Goal: Information Seeking & Learning: Learn about a topic

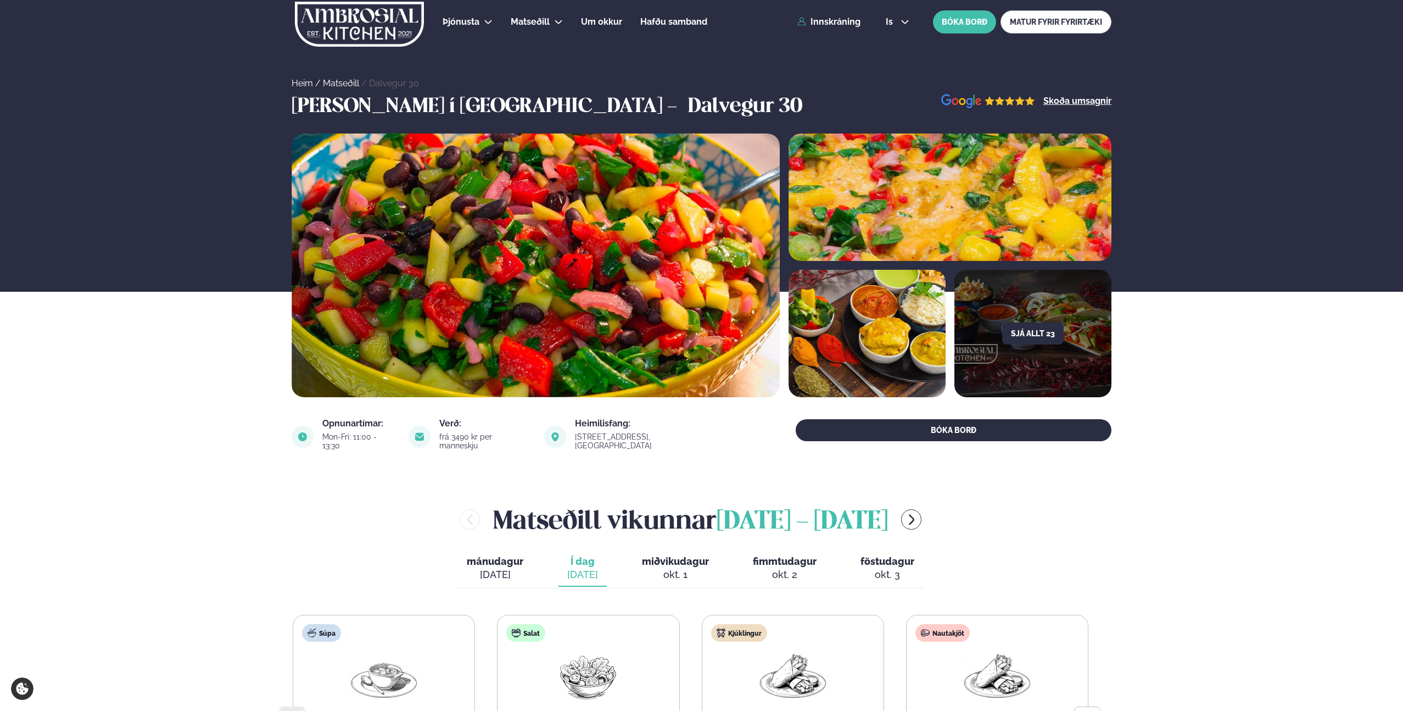
click at [400, 29] on img at bounding box center [359, 24] width 131 height 45
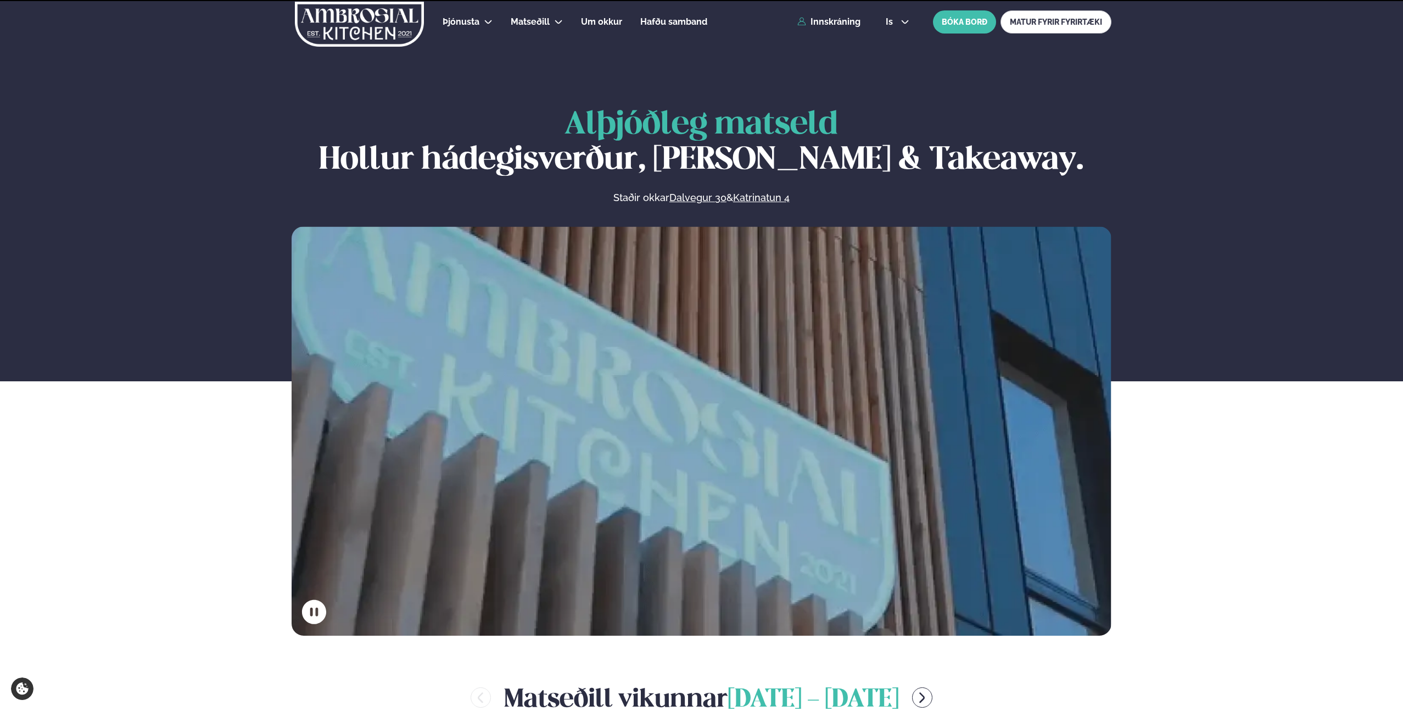
scroll to position [532, 0]
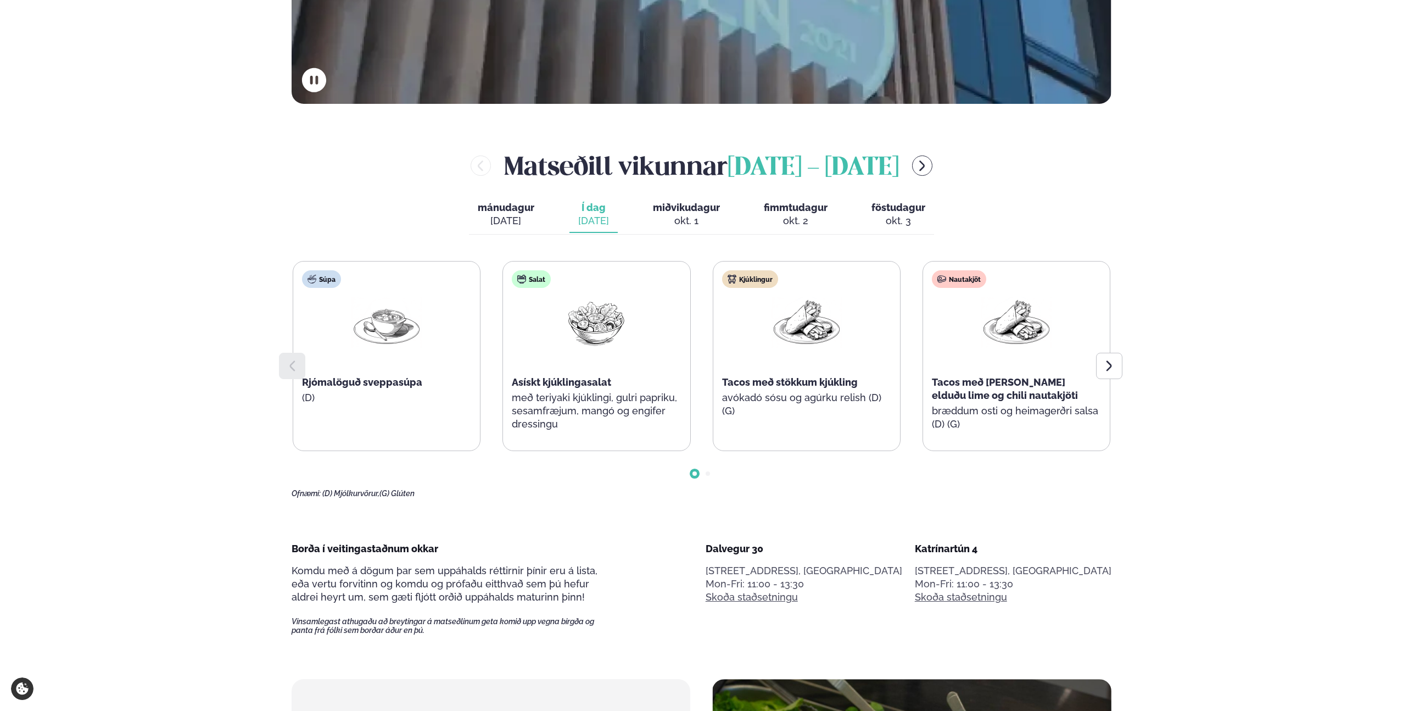
click at [717, 235] on div "Matseðill vikunnar september 29 - október 3 mánudagur mán. sep. 29 Í dag Í d. s…" at bounding box center [702, 323] width 820 height 350
click at [690, 214] on div "okt. 1" at bounding box center [686, 220] width 67 height 13
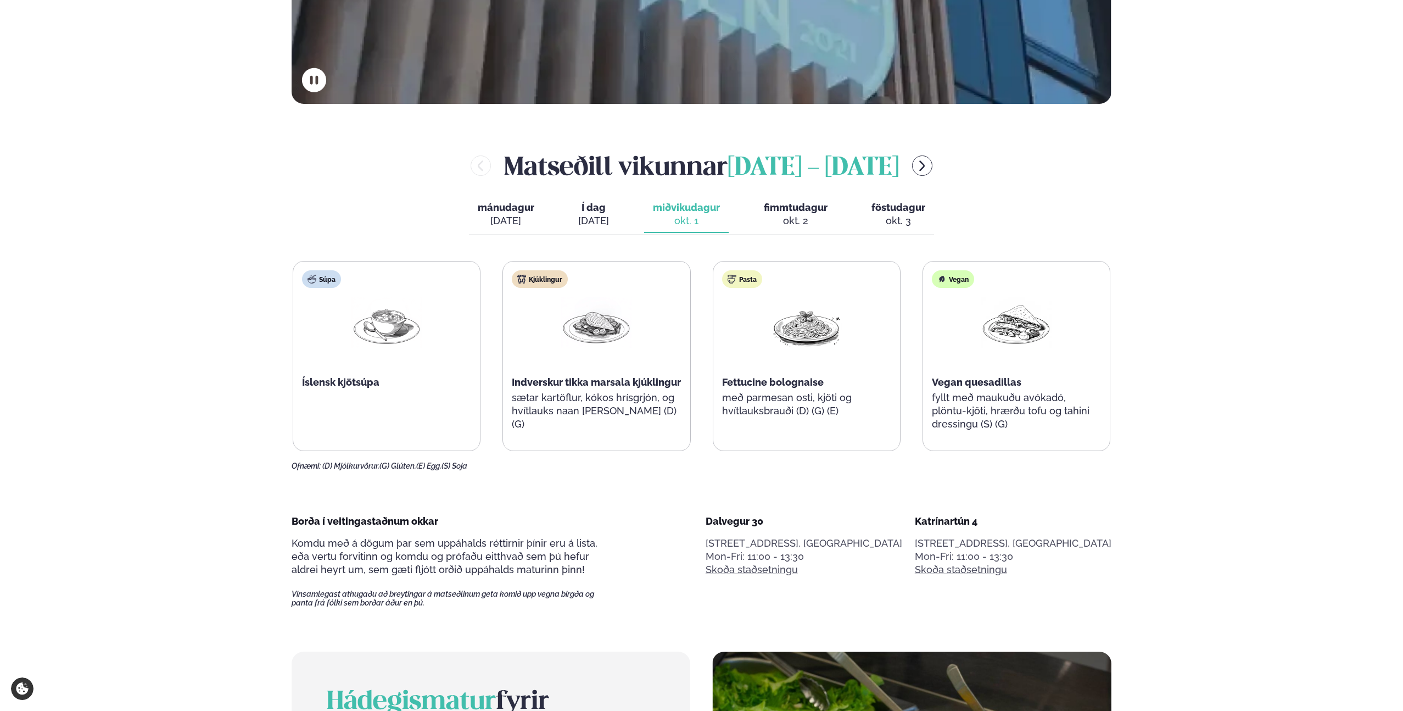
click at [601, 211] on span "Í dag" at bounding box center [593, 207] width 31 height 13
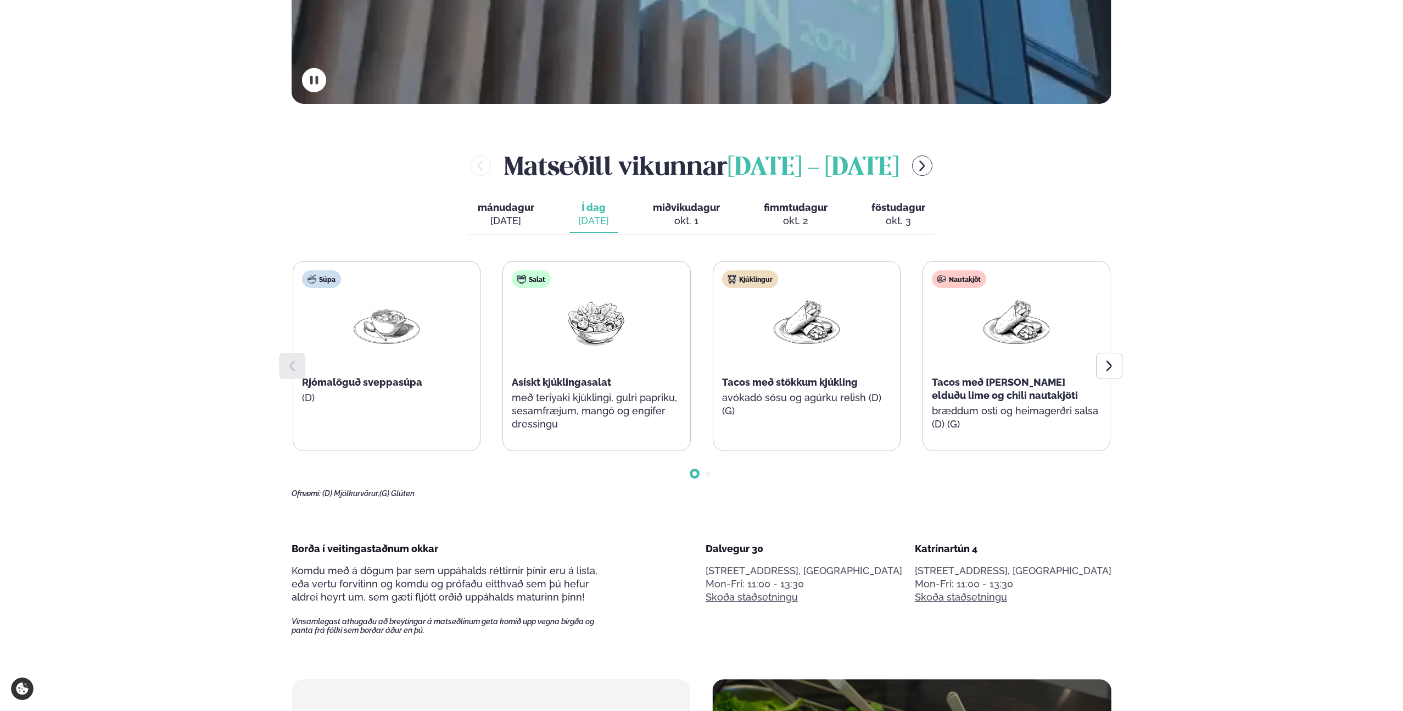
click at [637, 214] on div "mánudagur mán. sep. 29 Í dag Í d. sep. 30 miðvikudagur mið. okt. 1 fimmtudagur …" at bounding box center [701, 216] width 465 height 38
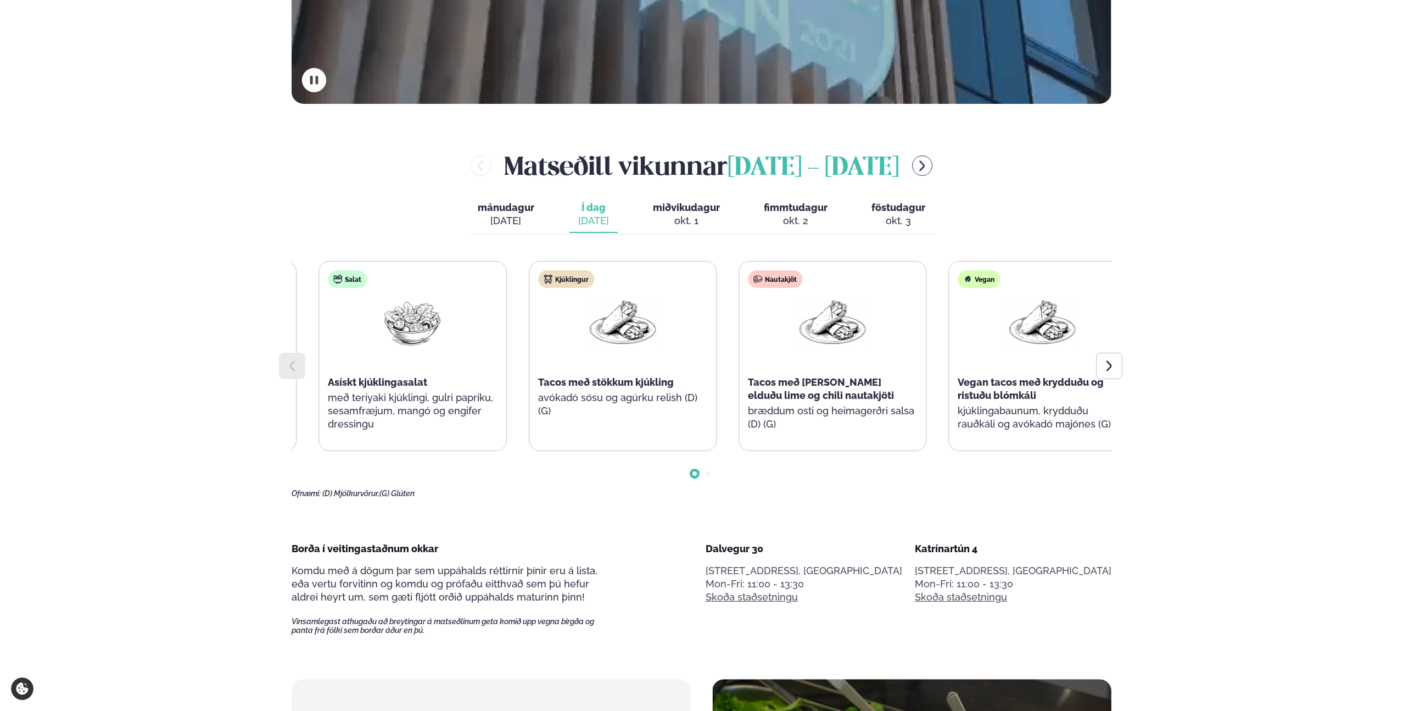
click at [748, 398] on span "Tacos með [PERSON_NAME] elduðu lime og chili nautakjöti" at bounding box center [821, 388] width 146 height 25
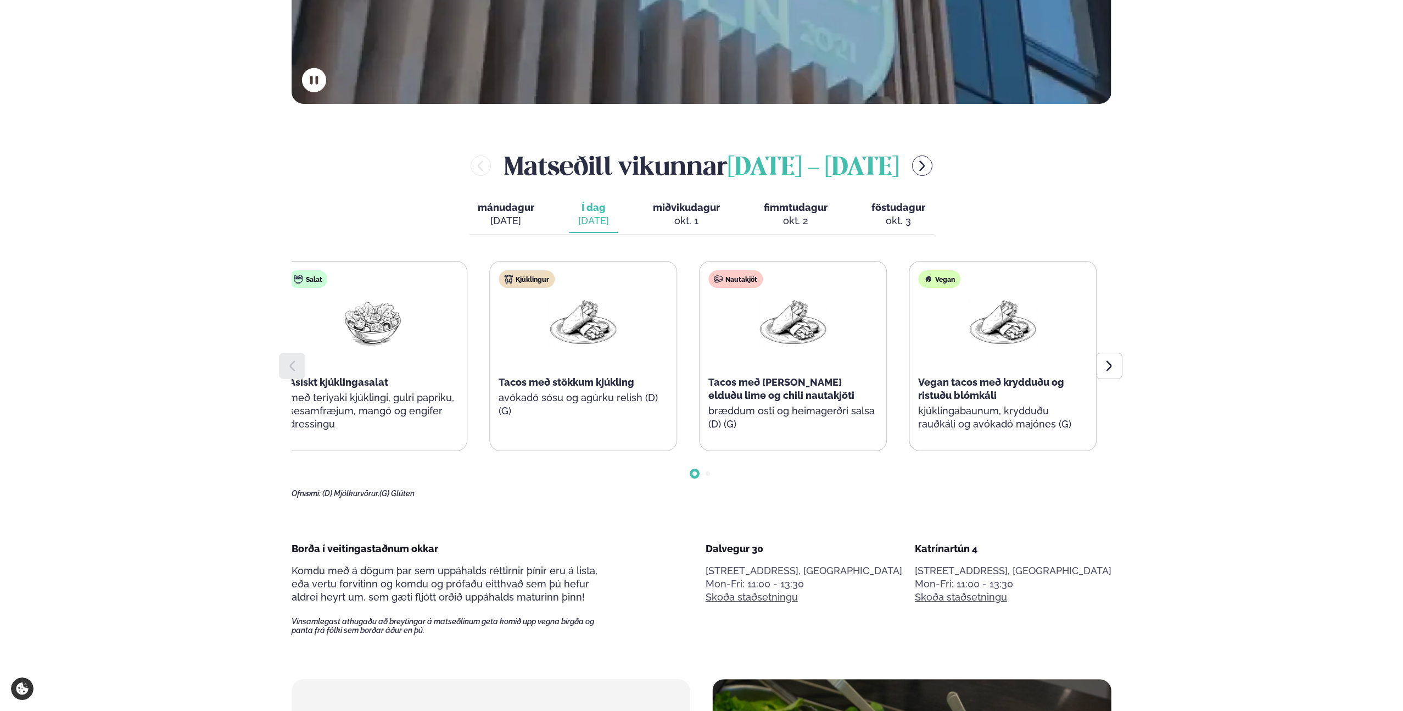
click at [670, 428] on div "Súpa Rjómalöguð sveppasúpa (D) Salat Asískt kjúklingasalat með teriyaki kjúklin…" at bounding box center [478, 356] width 818 height 190
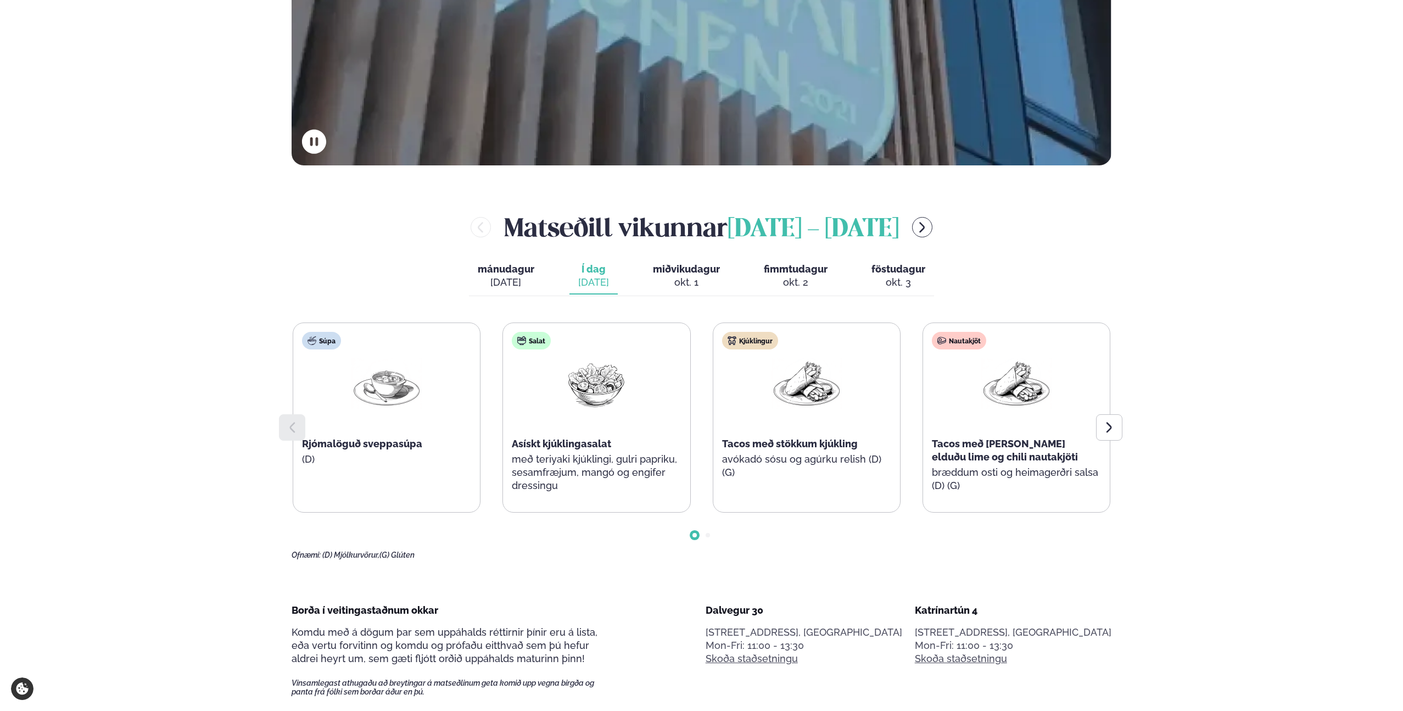
scroll to position [464, 0]
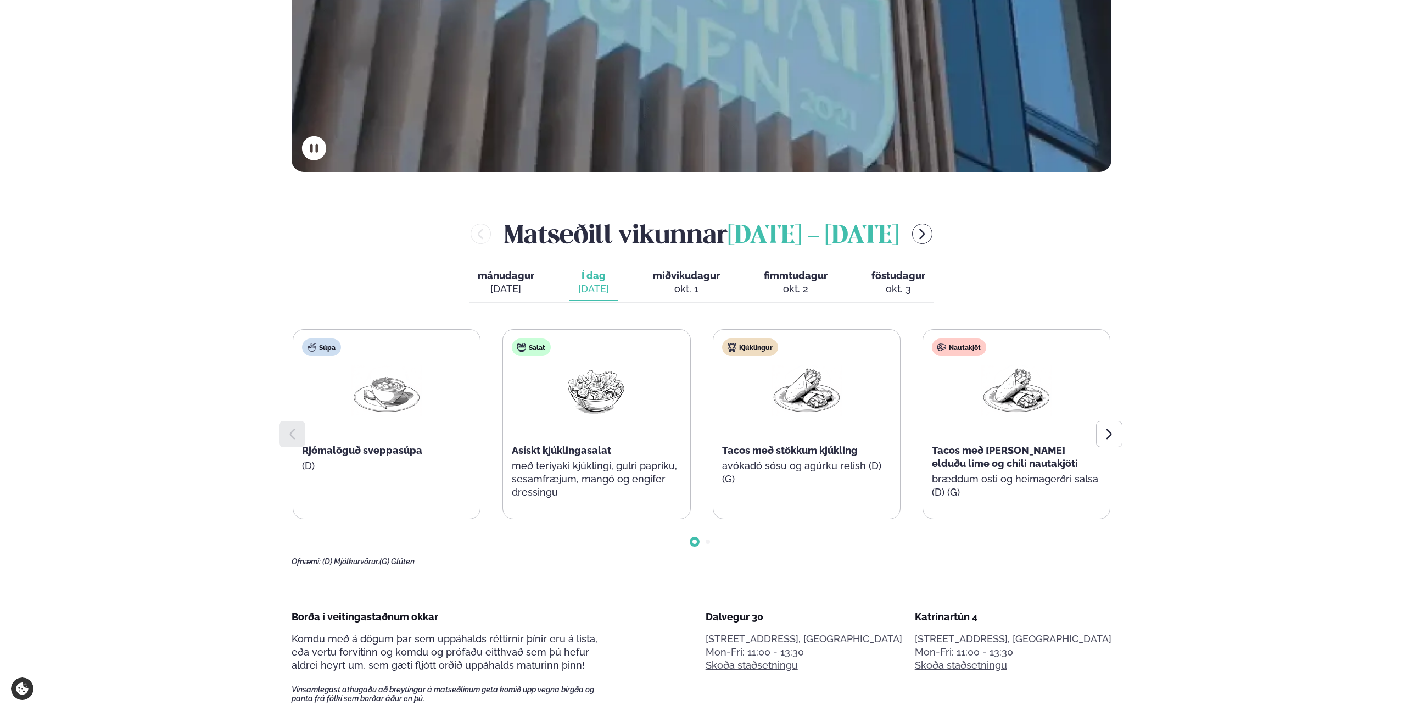
click at [505, 282] on div "[DATE]" at bounding box center [506, 288] width 57 height 13
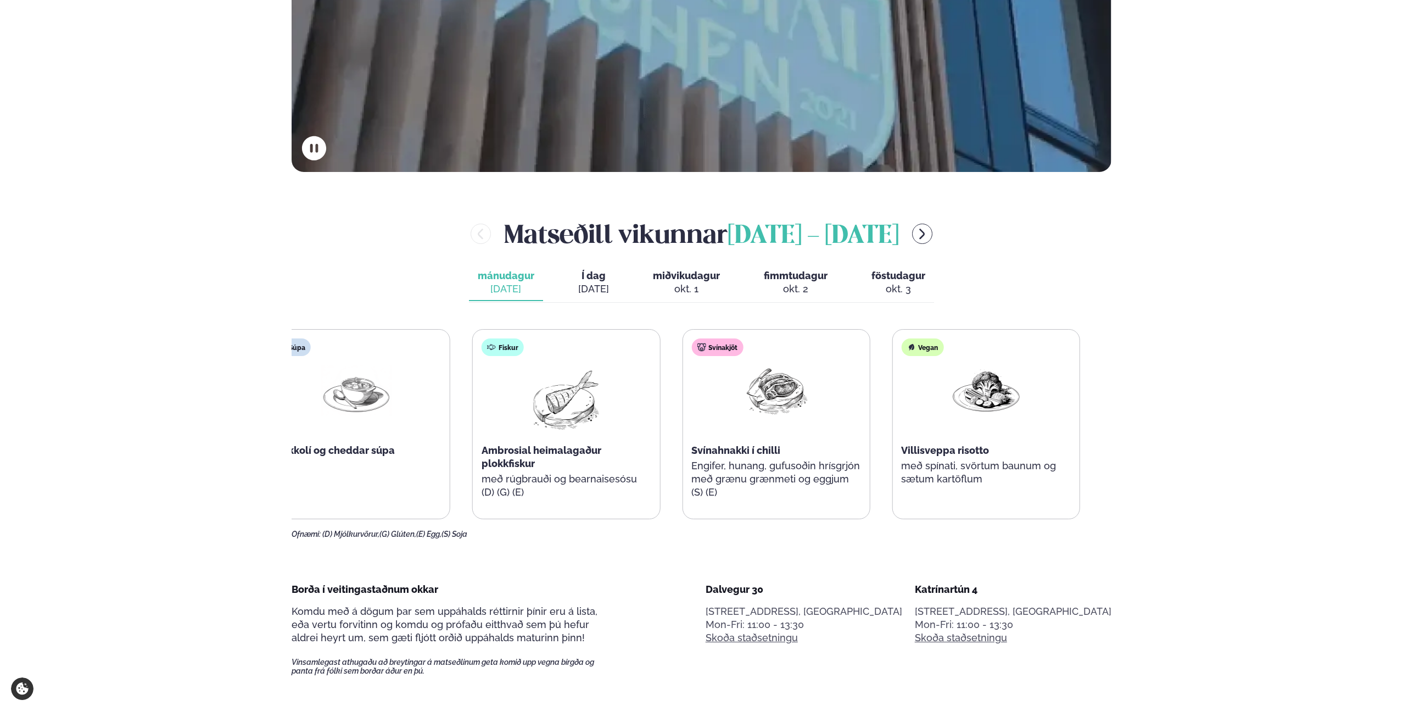
click at [681, 445] on div "Súpa Brokkolí og cheddar súpa (D) Fiskur Ambrosial heimalagaður plokkfiskur með…" at bounding box center [672, 424] width 818 height 190
